Goal: Find specific fact: Find specific fact

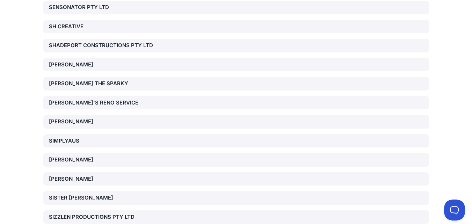
scroll to position [8081, 0]
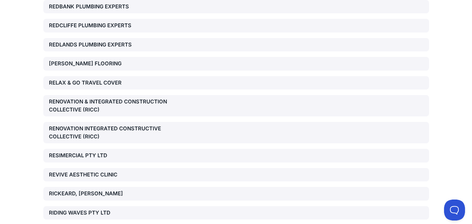
scroll to position [7457, 0]
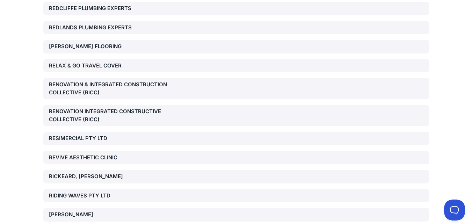
click at [102, 173] on div "RICKEARD, [PERSON_NAME]" at bounding box center [110, 177] width 123 height 8
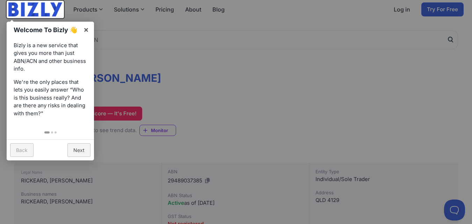
scroll to position [35, 0]
click at [86, 32] on link "×" at bounding box center [86, 30] width 16 height 16
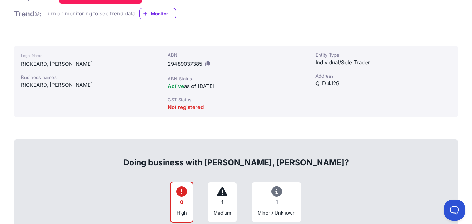
scroll to position [140, 0]
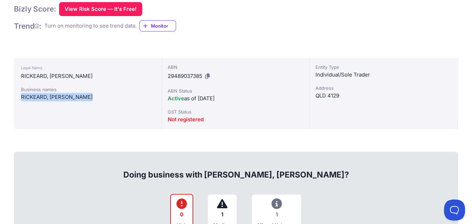
drag, startPoint x: 21, startPoint y: 96, endPoint x: 95, endPoint y: 98, distance: 73.7
click at [95, 98] on div "RICKEARD, [PERSON_NAME]" at bounding box center [88, 97] width 134 height 8
copy div "RICKEARD, [PERSON_NAME]"
click at [208, 76] on icon at bounding box center [207, 75] width 5 height 5
copy div "RICKEARD, [PERSON_NAME]"
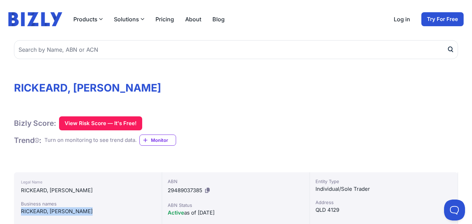
scroll to position [0, 0]
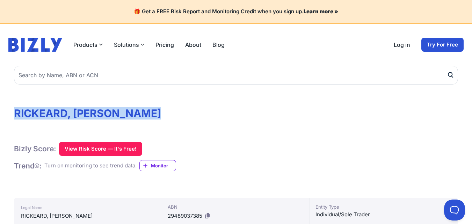
drag, startPoint x: 15, startPoint y: 113, endPoint x: 162, endPoint y: 118, distance: 146.8
click at [162, 118] on h1 "RICKEARD, [PERSON_NAME]" at bounding box center [236, 113] width 444 height 13
